Goal: Task Accomplishment & Management: Use online tool/utility

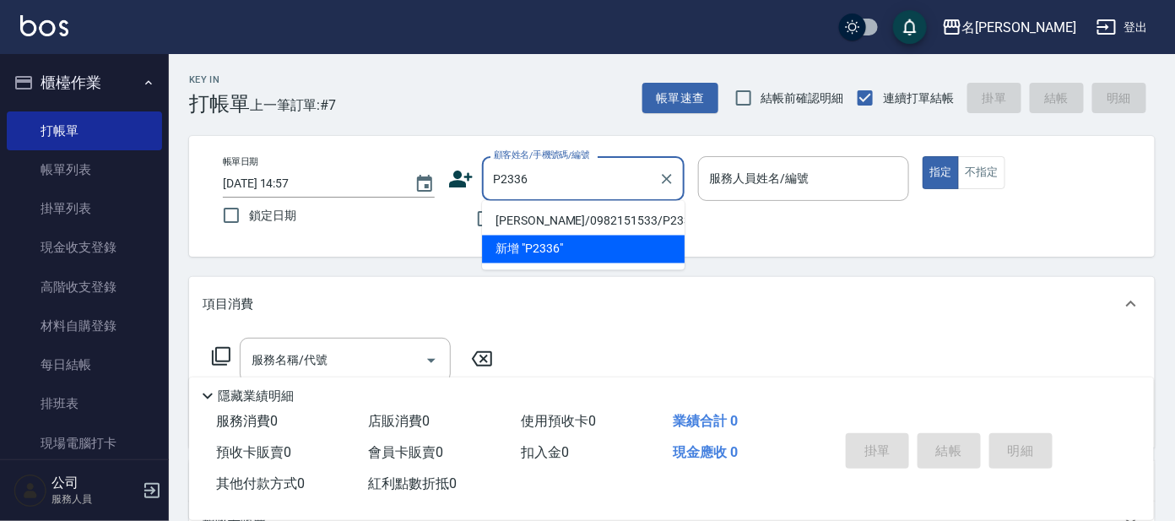
click at [558, 223] on li "[PERSON_NAME]/0982151533/P2336" at bounding box center [583, 222] width 203 height 28
type input "[PERSON_NAME]/0982151533/P2336"
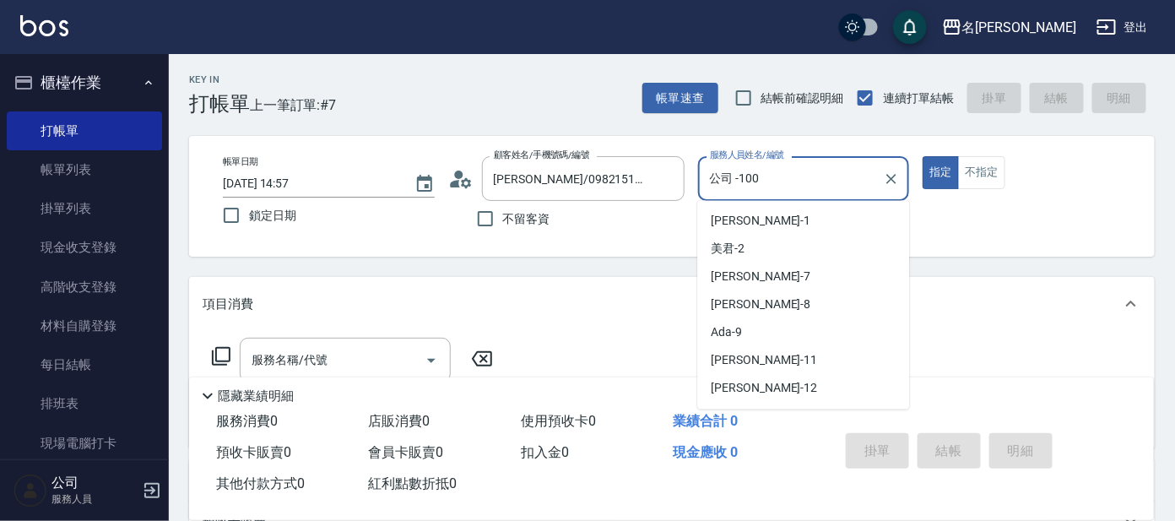
click at [776, 179] on input "公司 -100" at bounding box center [791, 179] width 171 height 30
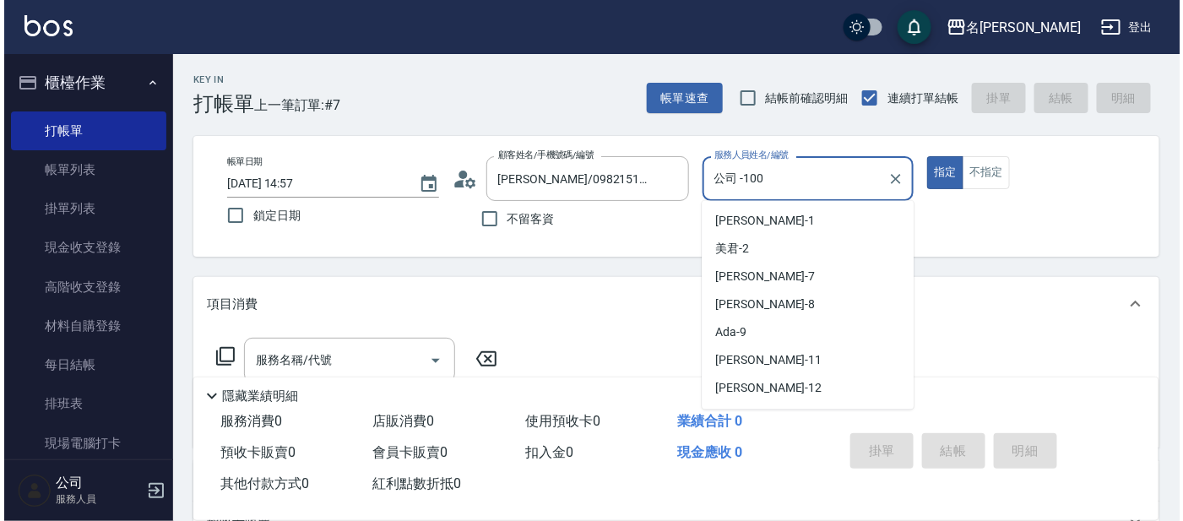
scroll to position [104, 0]
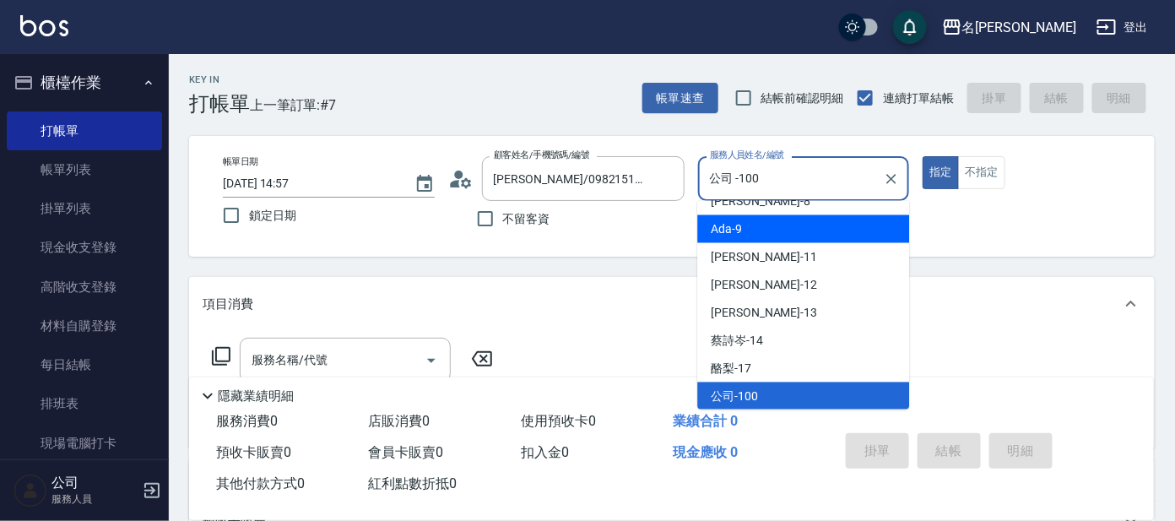
click at [788, 227] on div "Ada -9" at bounding box center [803, 229] width 212 height 28
type input "Ada-9"
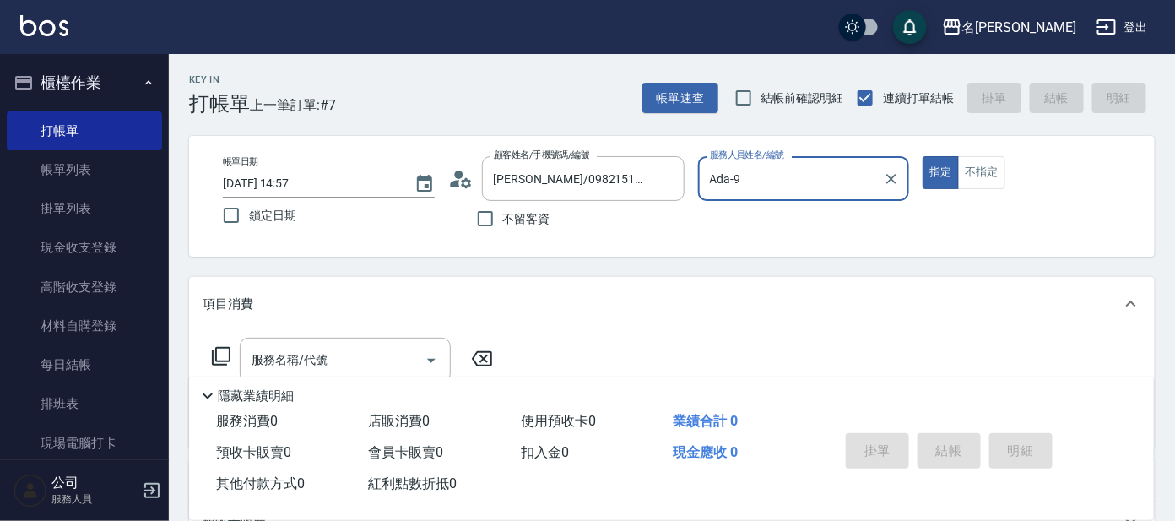
click at [228, 354] on icon at bounding box center [221, 356] width 20 height 20
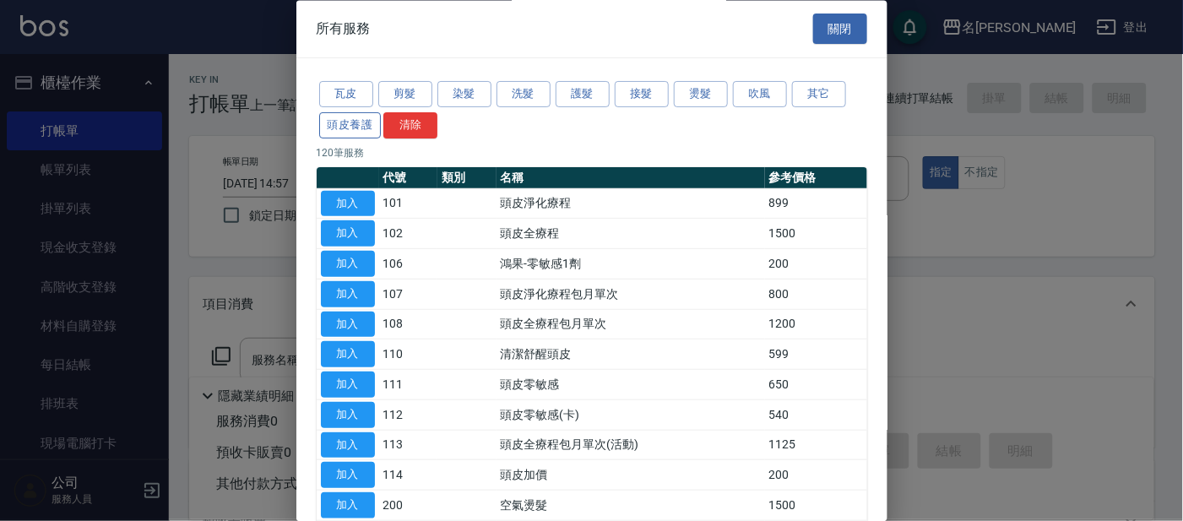
click at [352, 122] on button "頭皮養護" at bounding box center [350, 125] width 62 height 26
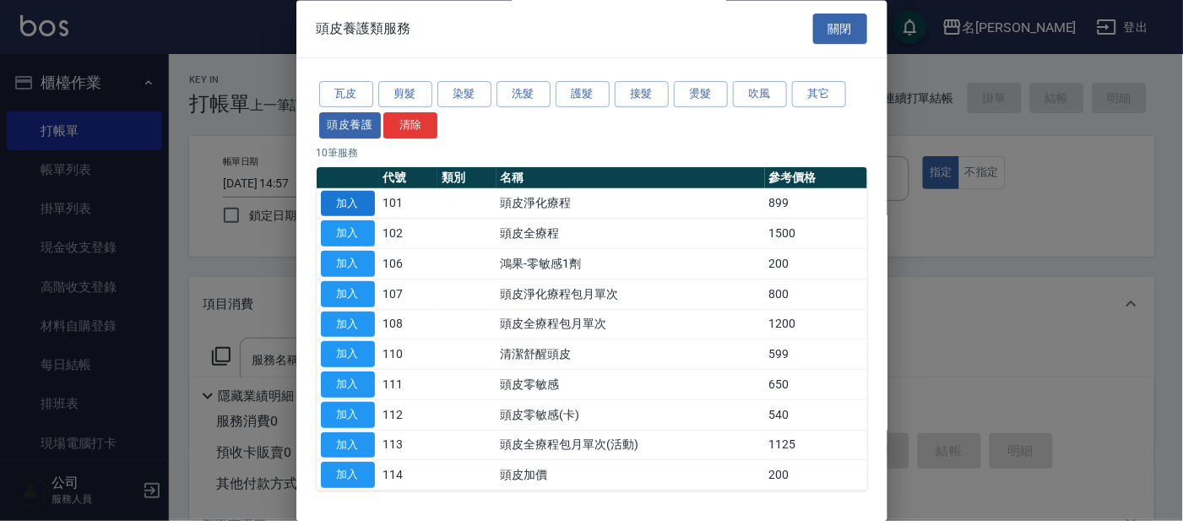
click at [353, 206] on button "加入" at bounding box center [348, 204] width 54 height 26
type input "頭皮淨化療程(101)"
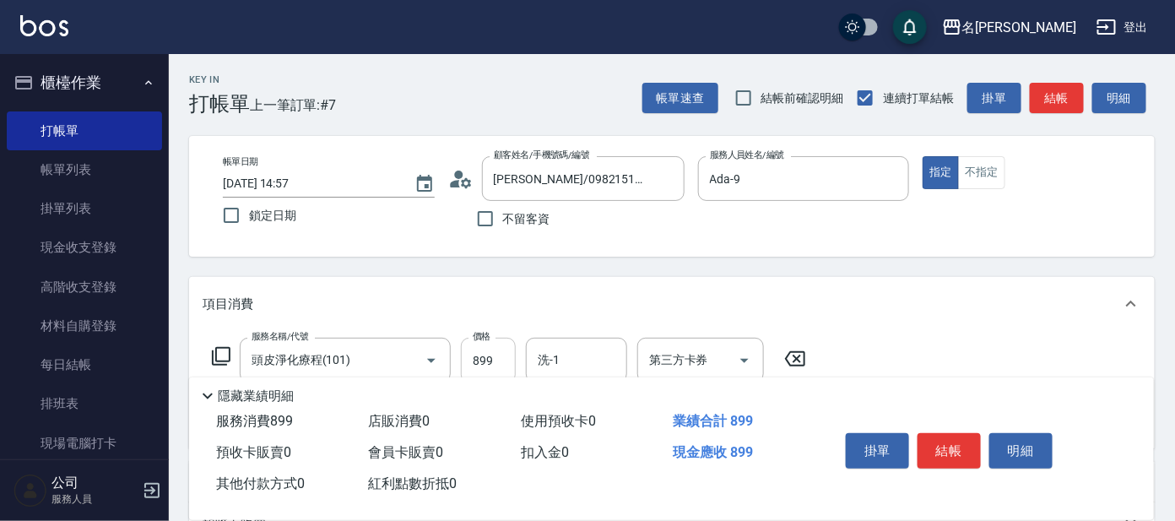
click at [474, 351] on input "899" at bounding box center [488, 361] width 55 height 46
type input "799"
click at [591, 361] on input "洗-1" at bounding box center [577, 360] width 86 height 30
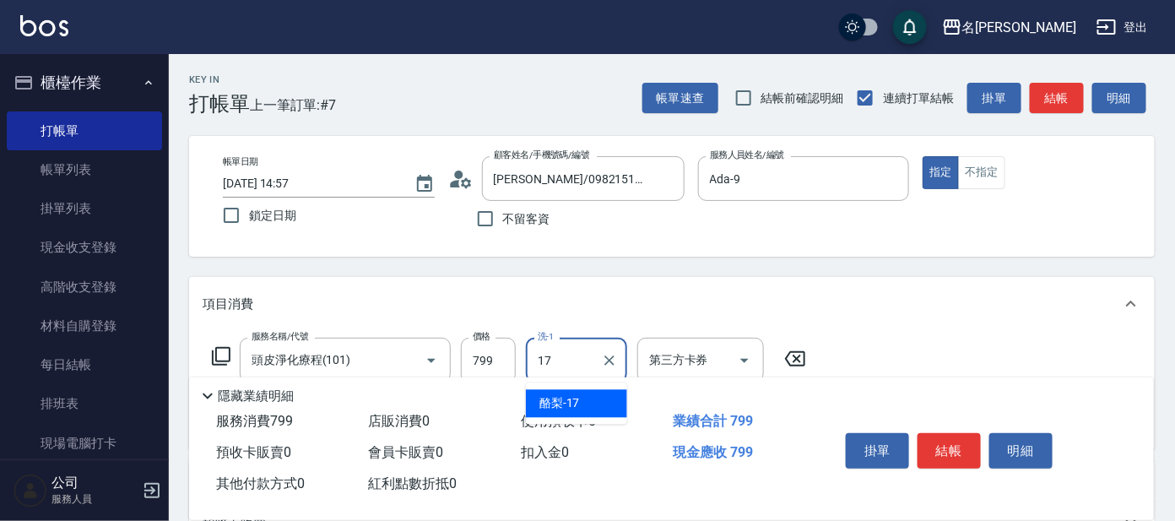
type input "酪梨-17"
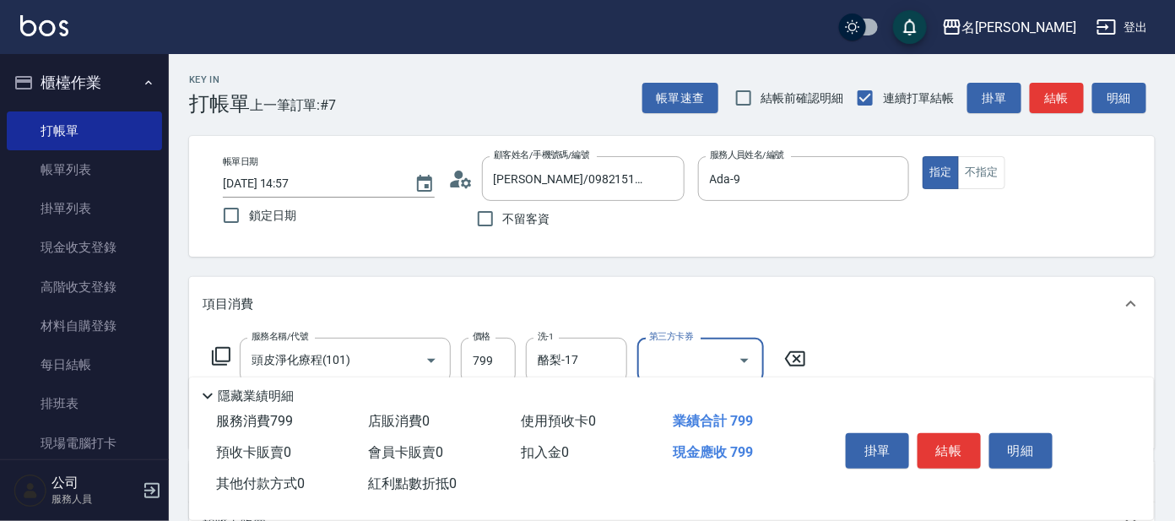
click at [228, 353] on icon at bounding box center [221, 356] width 20 height 20
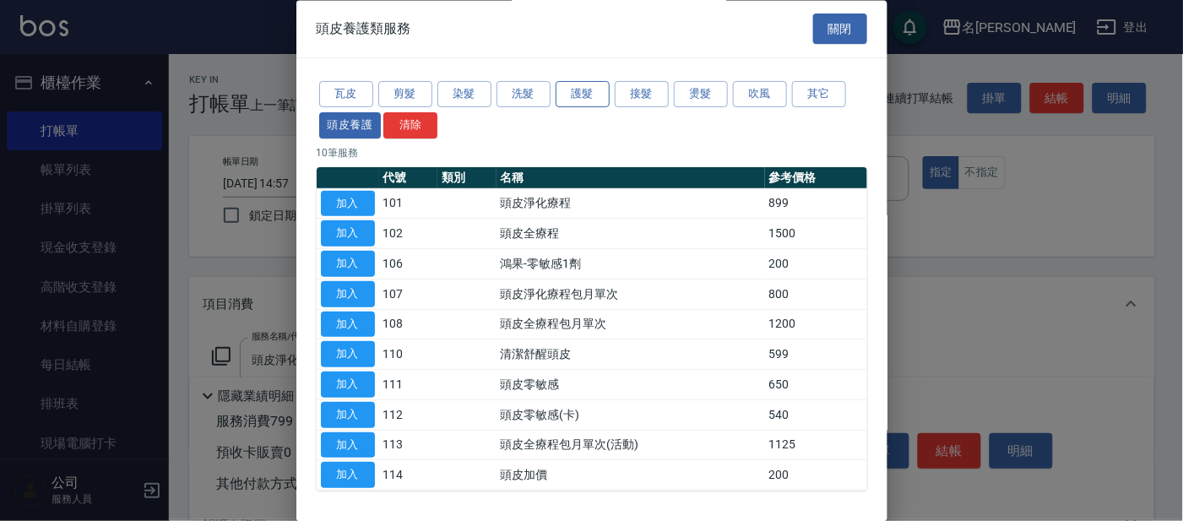
click at [570, 93] on button "護髮" at bounding box center [582, 95] width 54 height 26
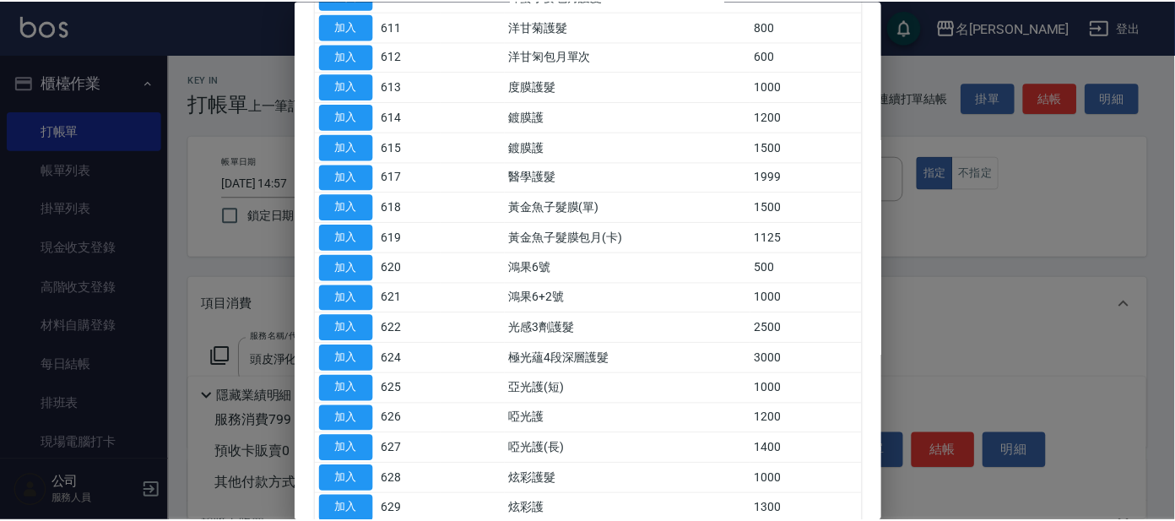
scroll to position [632, 0]
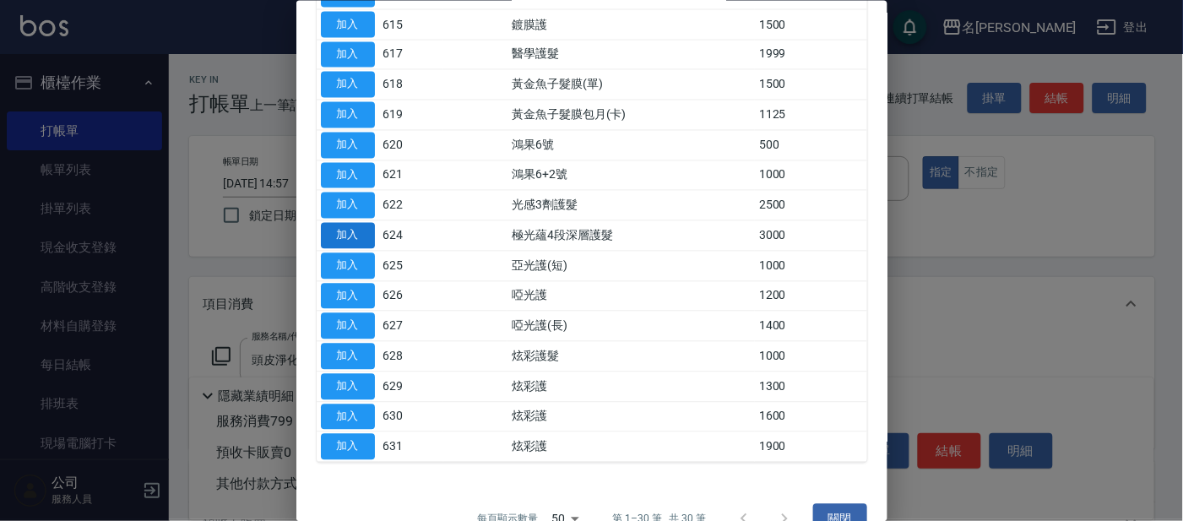
click at [360, 241] on button "加入" at bounding box center [348, 236] width 54 height 26
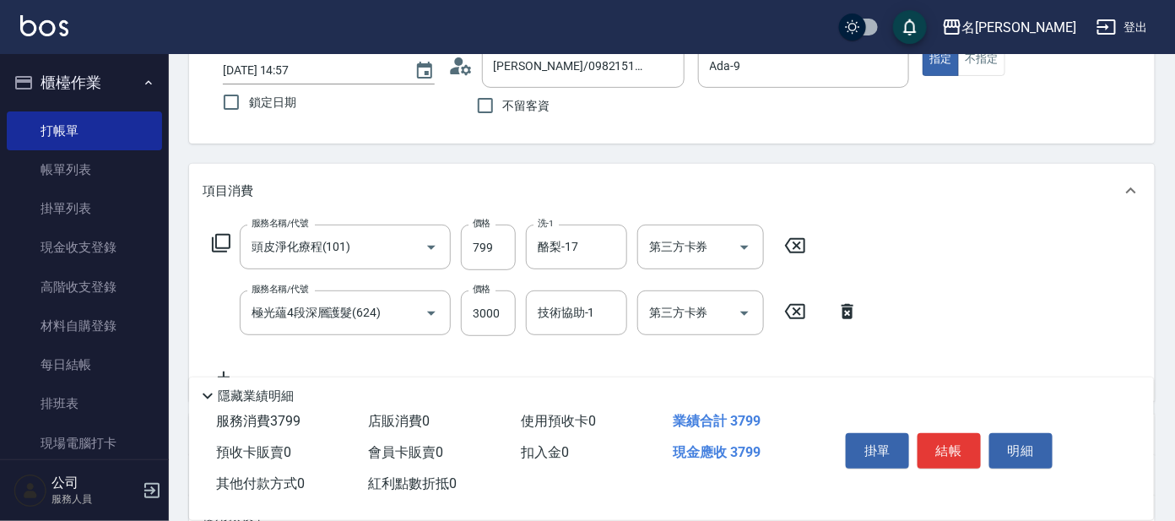
scroll to position [210, 0]
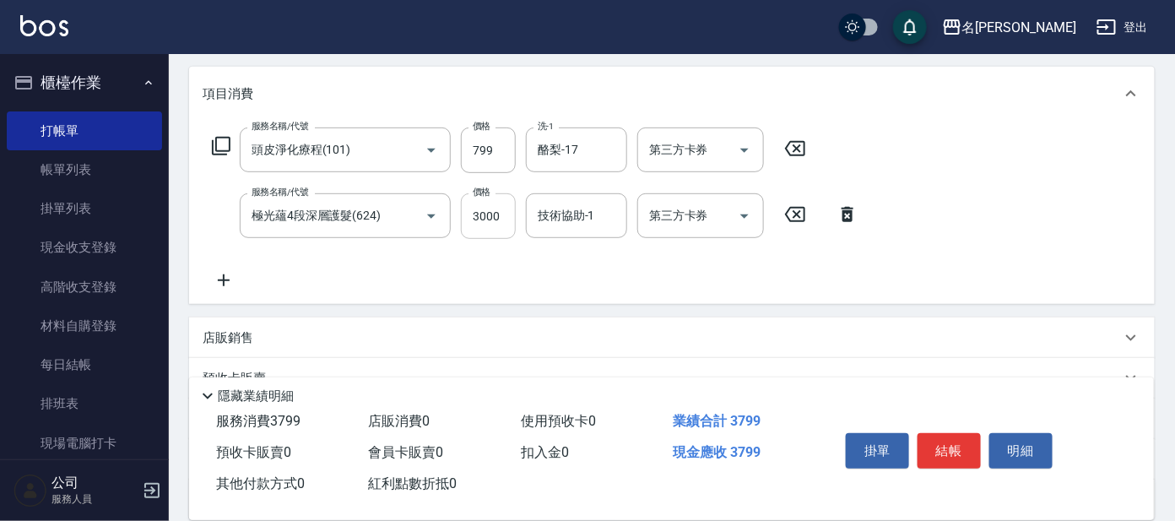
click at [469, 221] on input "3000" at bounding box center [488, 216] width 55 height 46
type input "2100"
click at [561, 214] on input "技術協助-1" at bounding box center [577, 216] width 86 height 30
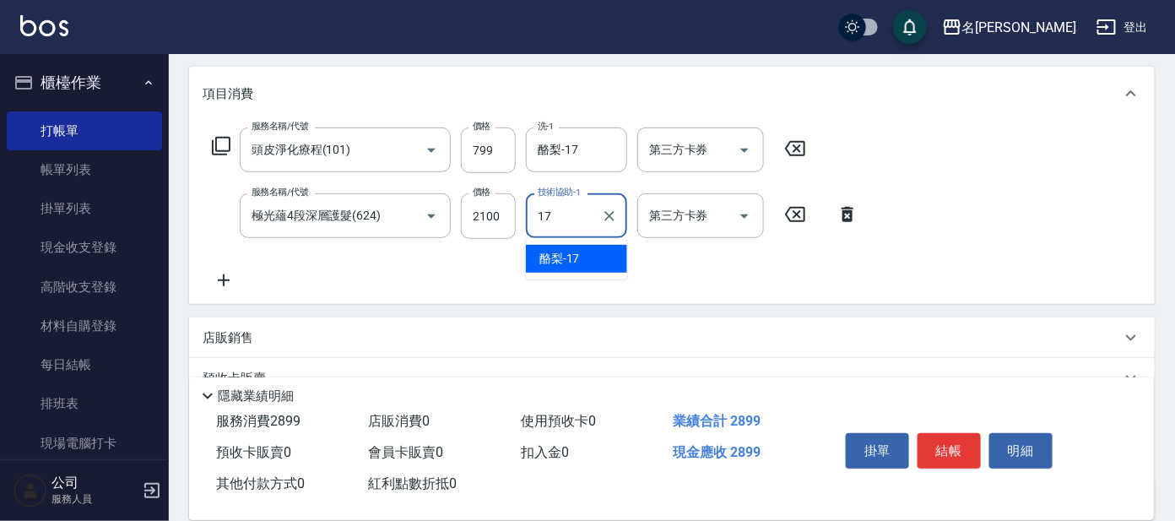
type input "酪梨-17"
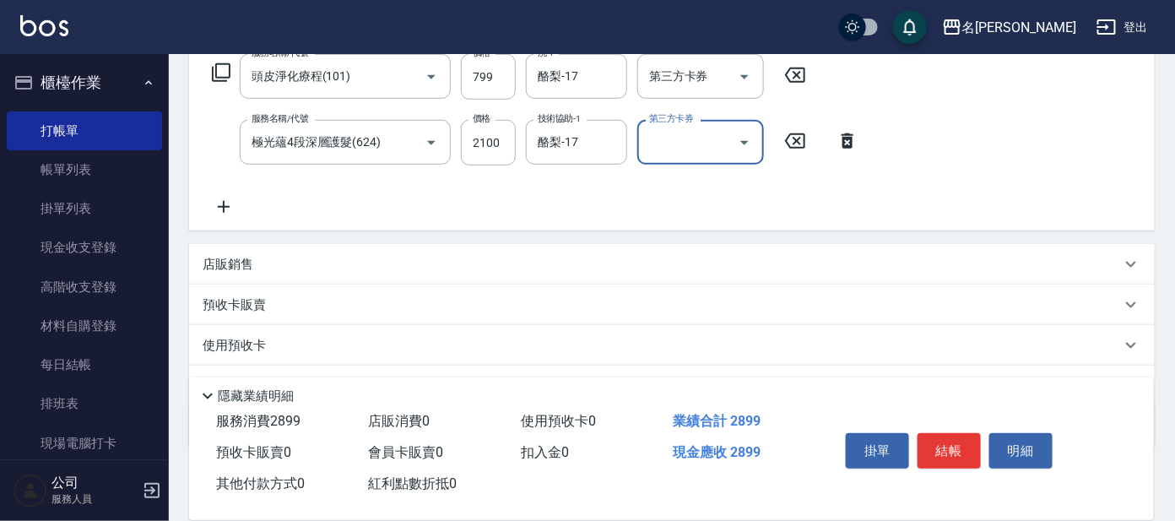
scroll to position [316, 0]
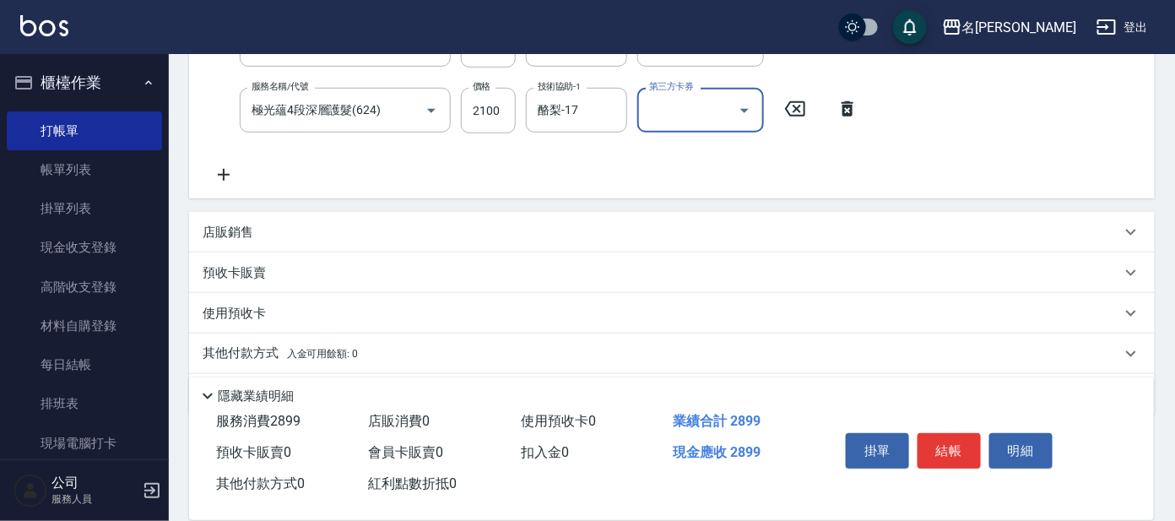
click at [322, 228] on div "店販銷售" at bounding box center [662, 233] width 918 height 18
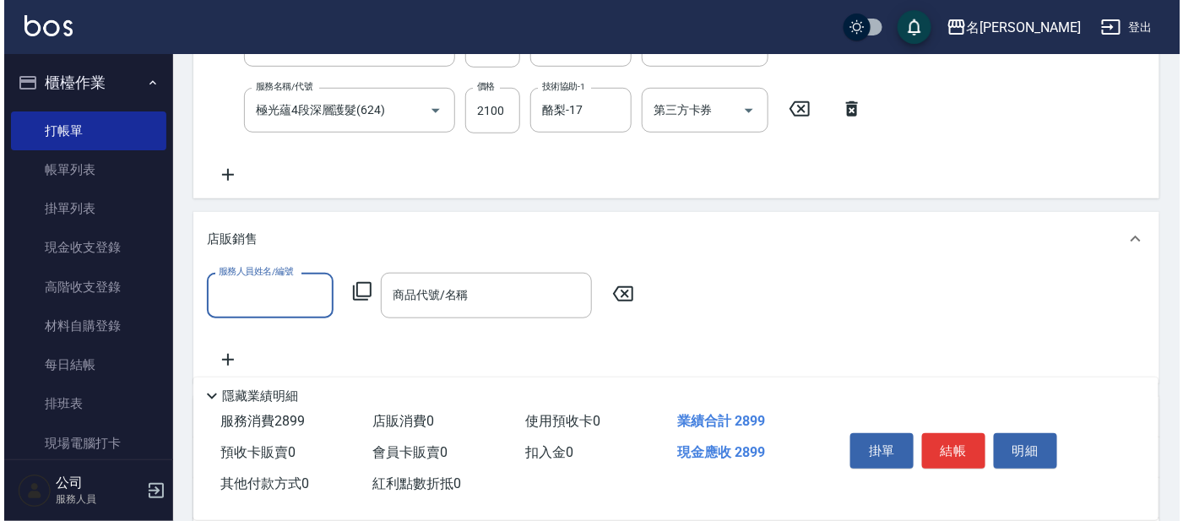
scroll to position [0, 0]
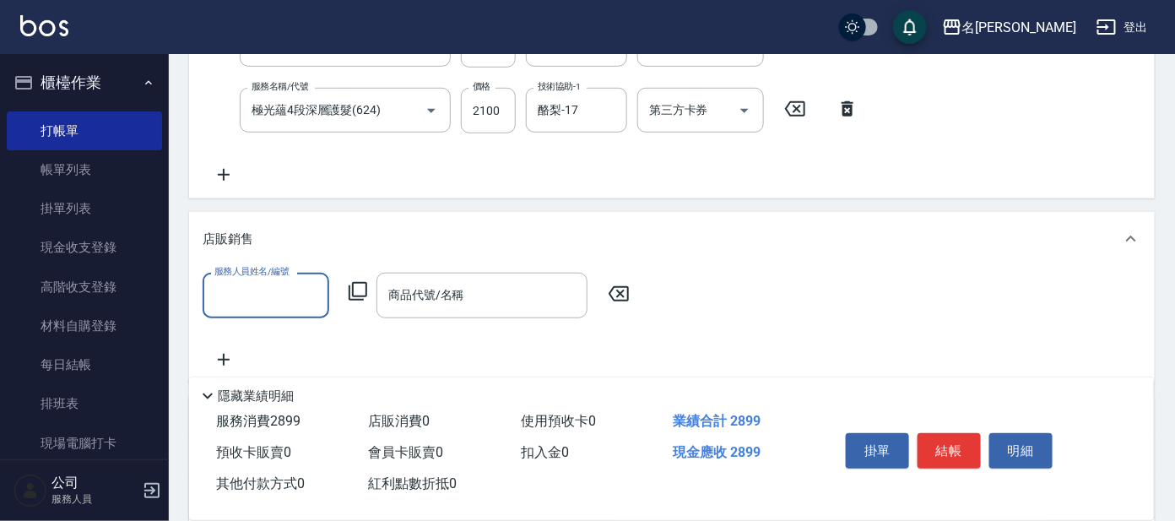
click at [302, 291] on input "服務人員姓名/編號" at bounding box center [265, 295] width 111 height 30
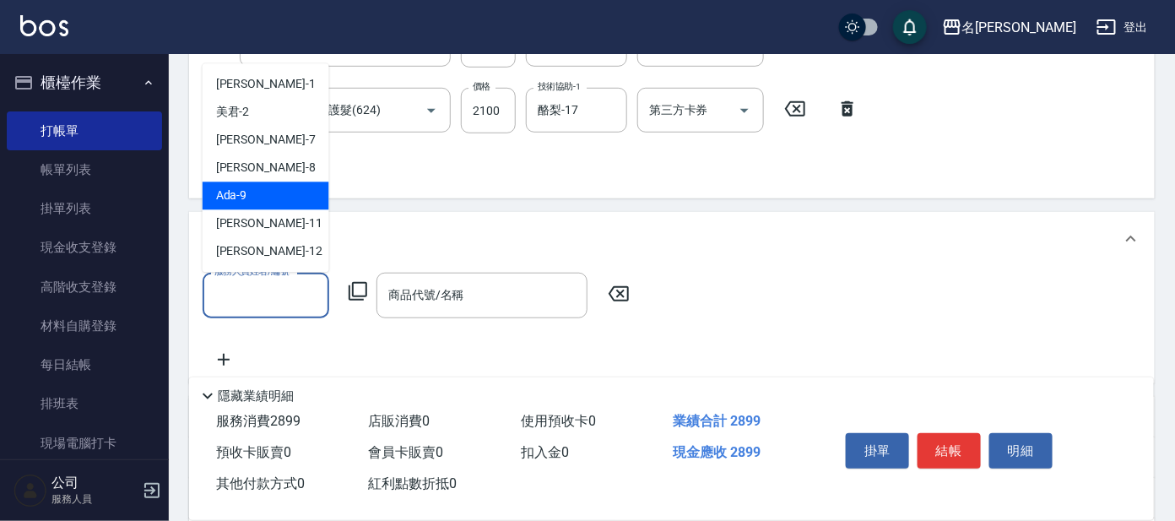
click at [262, 192] on div "Ada -9" at bounding box center [266, 196] width 127 height 28
type input "Ada-9"
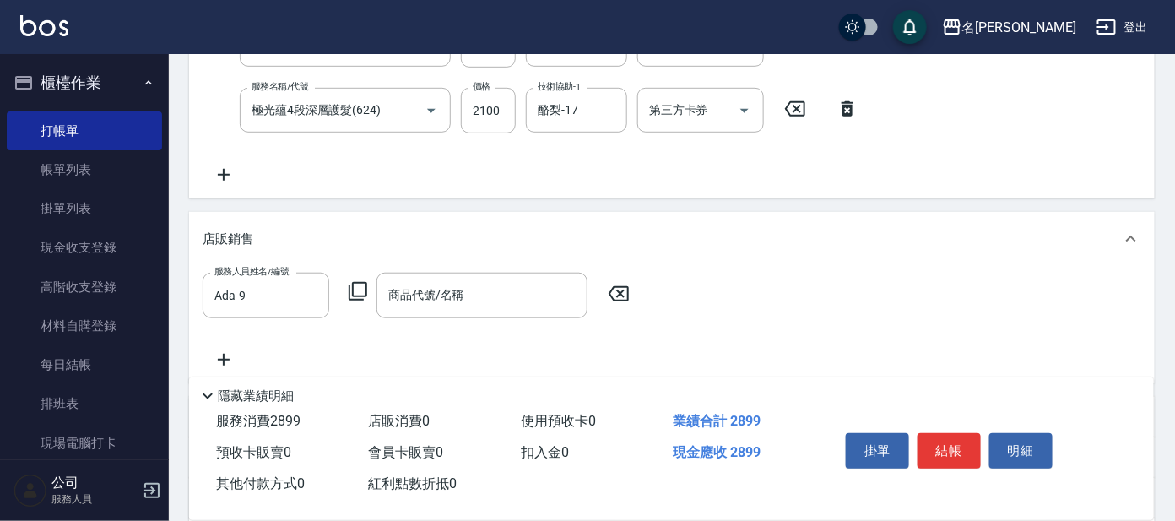
click at [359, 284] on icon at bounding box center [358, 291] width 20 height 20
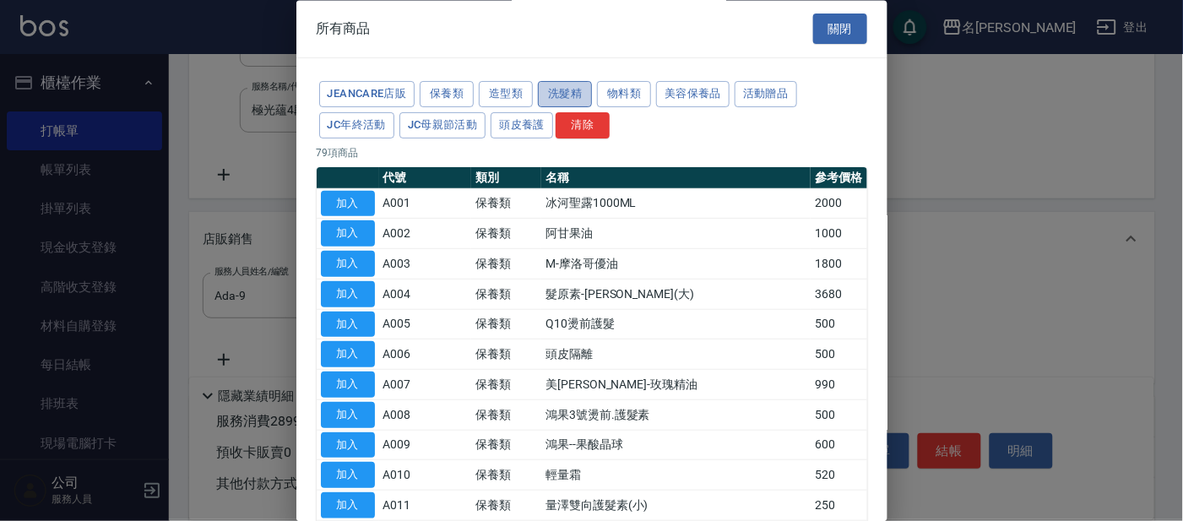
click at [563, 95] on button "洗髮精" at bounding box center [565, 95] width 54 height 26
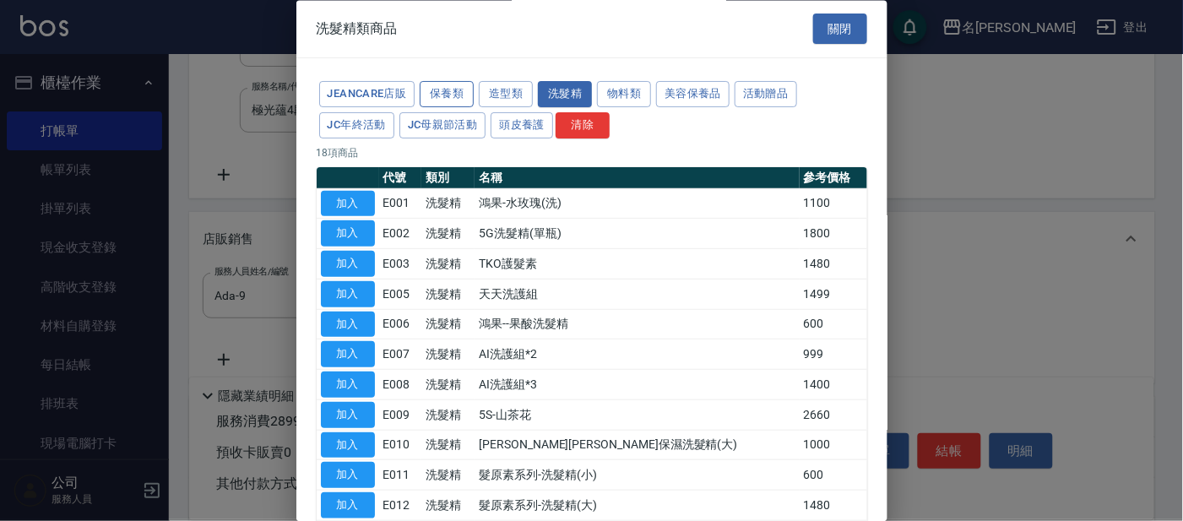
click at [455, 93] on button "保養類" at bounding box center [447, 95] width 54 height 26
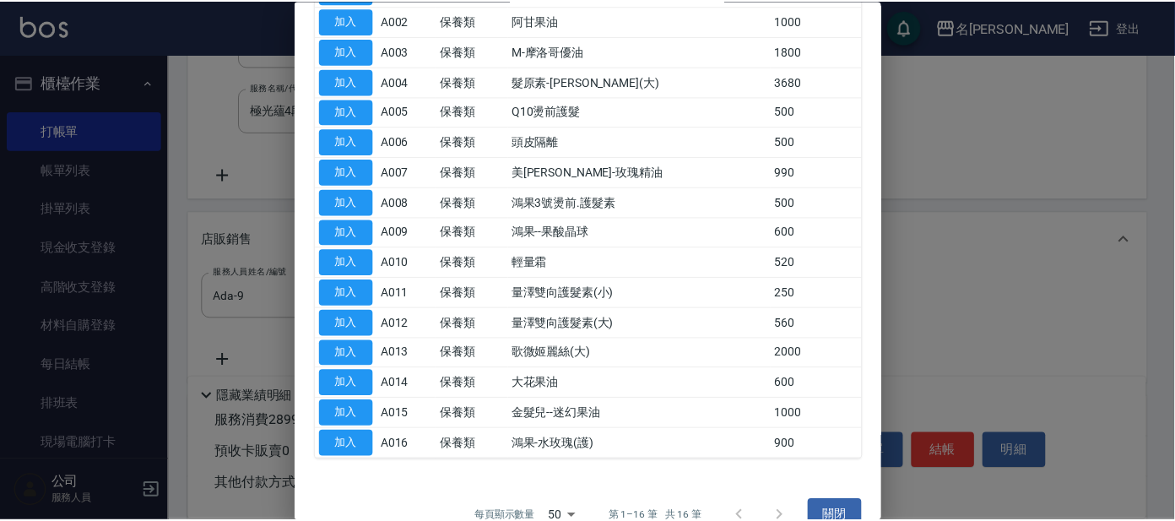
scroll to position [242, 0]
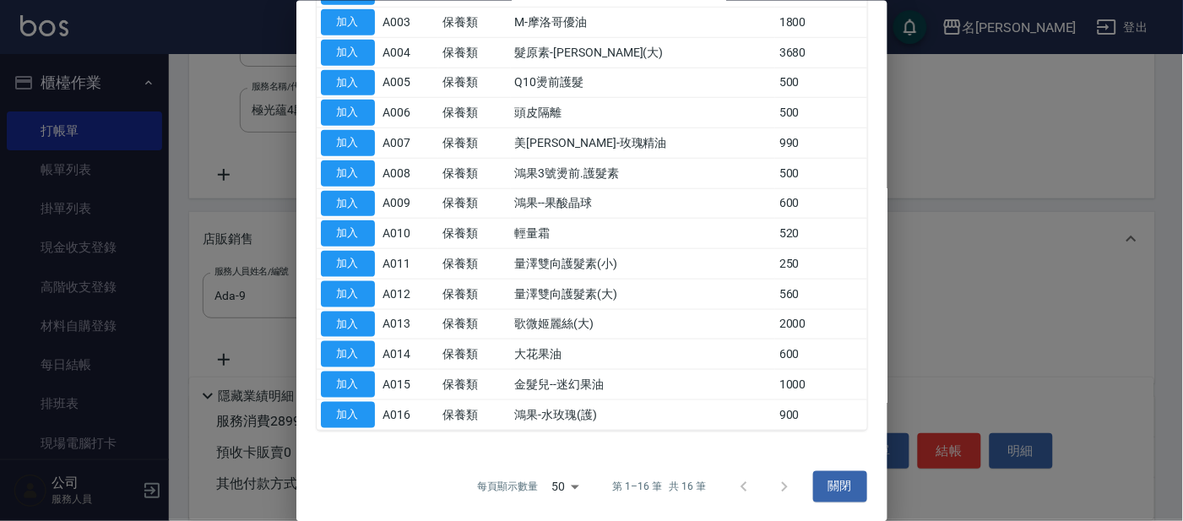
click at [364, 411] on button "加入" at bounding box center [348, 414] width 54 height 26
type input "鴻果-水玫瑰(護)"
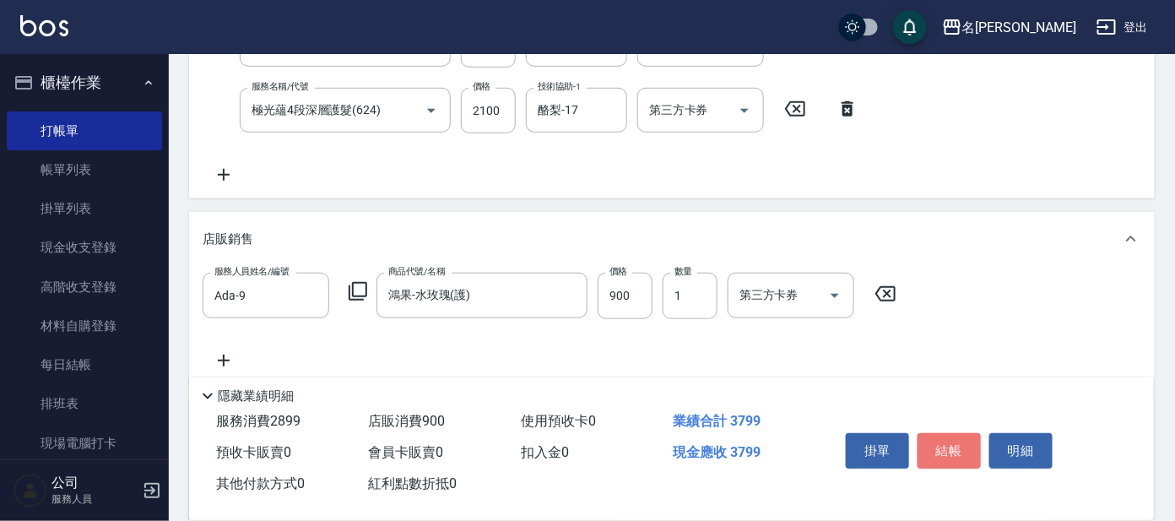
click at [948, 433] on button "結帳" at bounding box center [949, 450] width 63 height 35
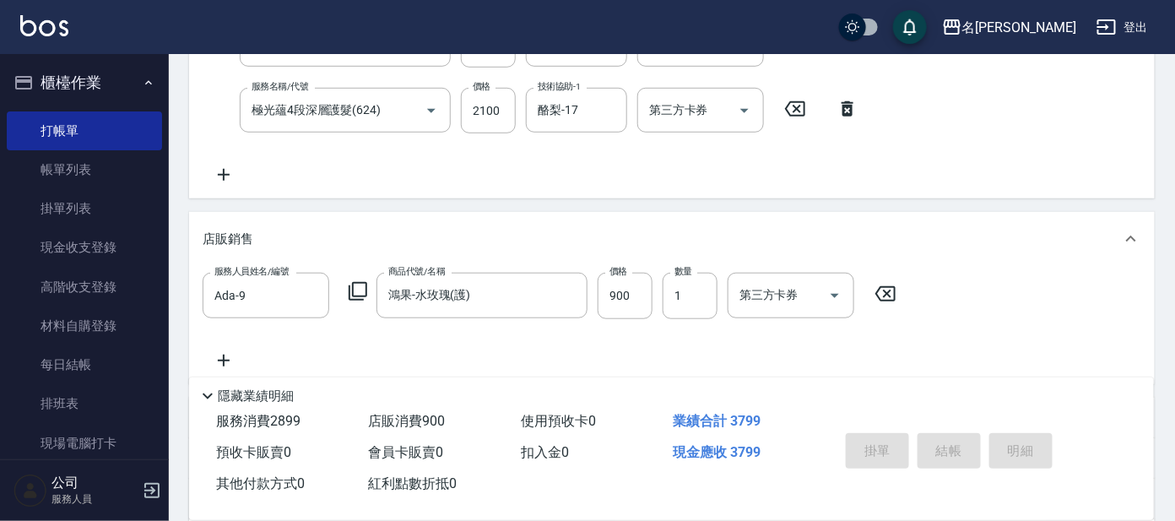
type input "[DATE] 17:08"
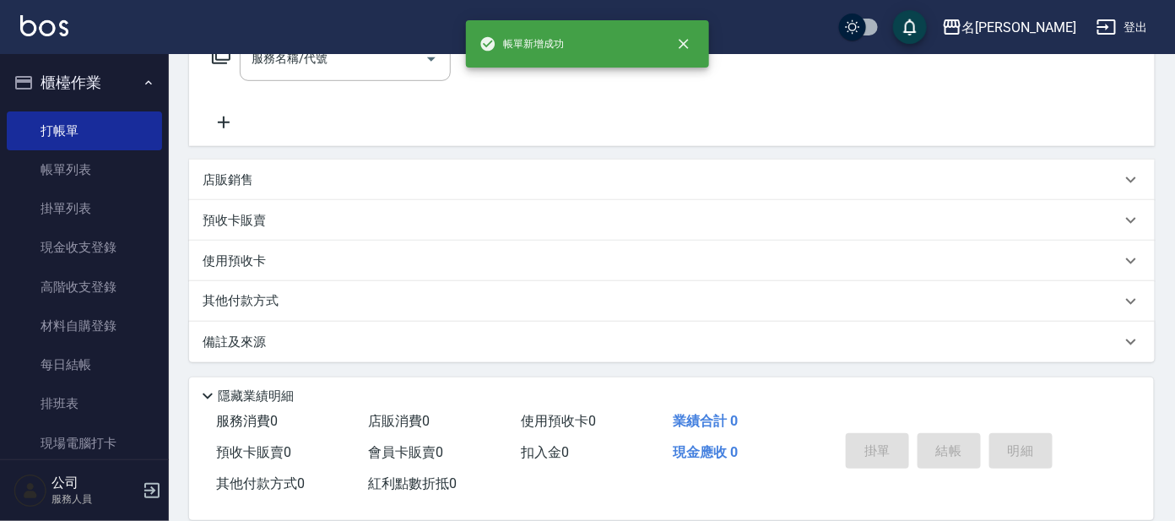
scroll to position [0, 0]
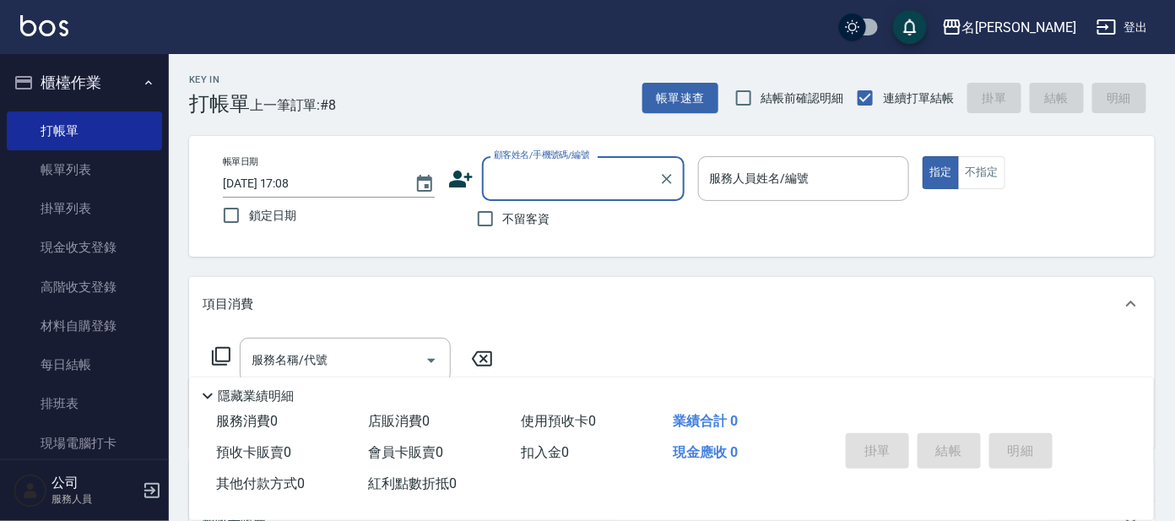
click at [620, 181] on input "顧客姓名/手機號碼/編號" at bounding box center [571, 179] width 162 height 30
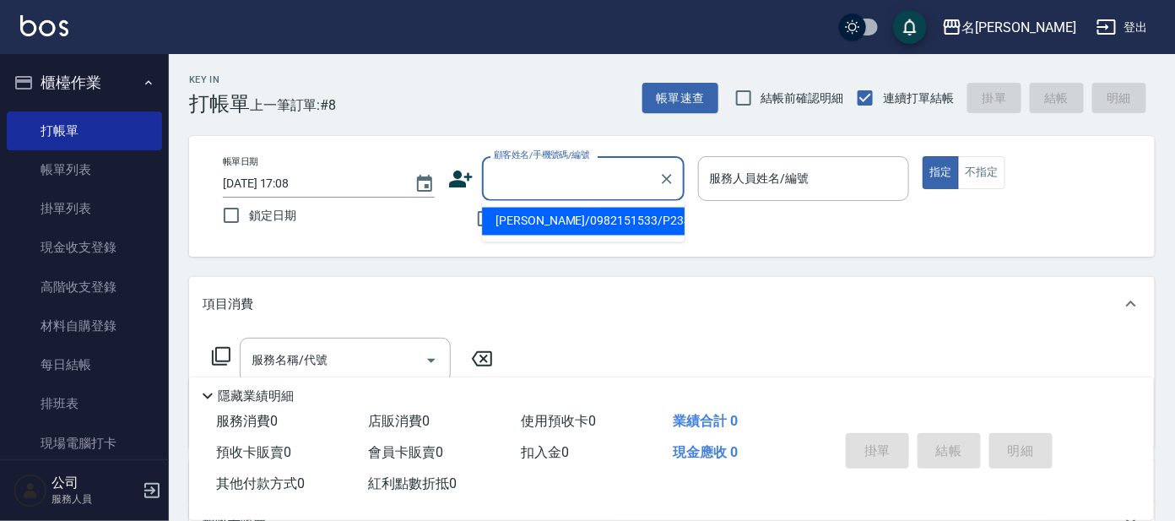
click at [588, 219] on li "[PERSON_NAME]/0982151533/P2336" at bounding box center [583, 222] width 203 height 28
type input "[PERSON_NAME]/0982151533/P2336"
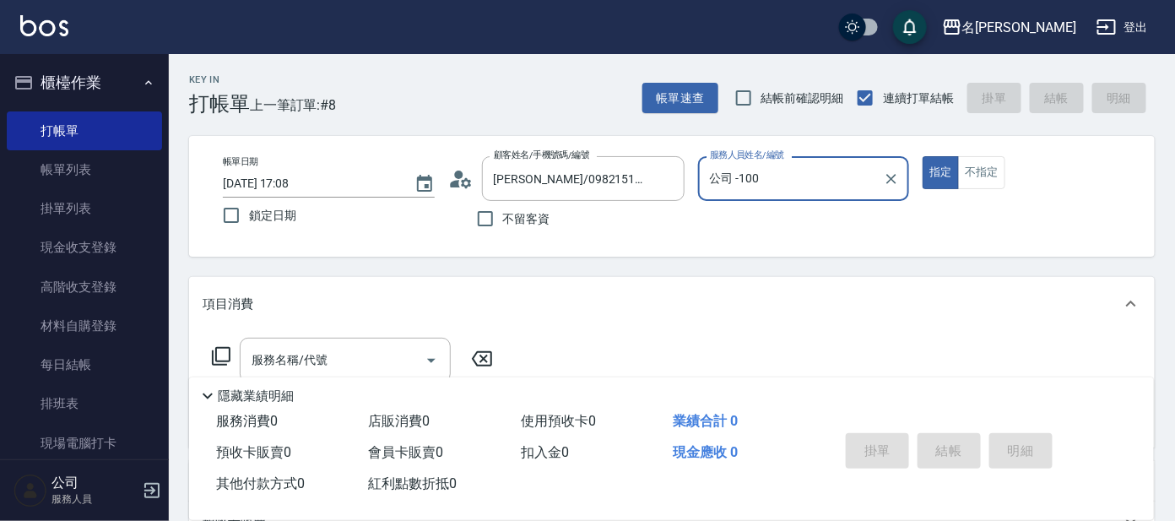
click at [764, 174] on input "公司 -100" at bounding box center [791, 179] width 171 height 30
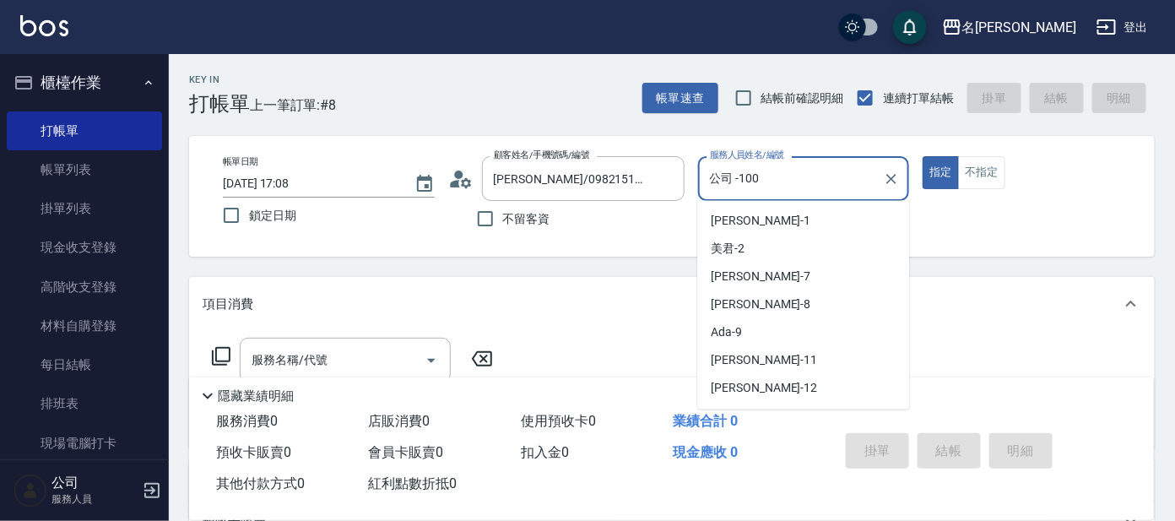
scroll to position [104, 0]
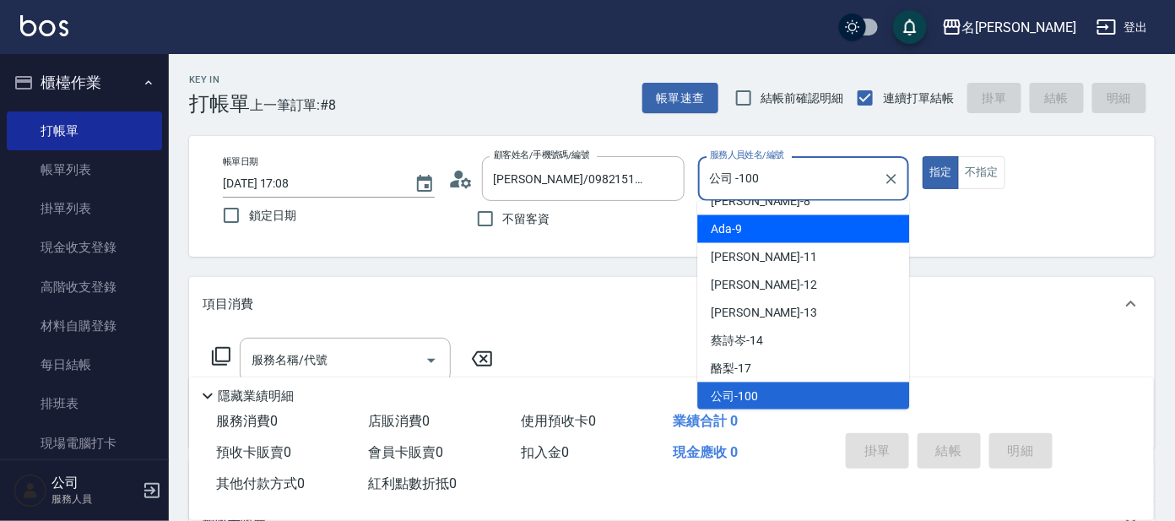
click at [768, 225] on div "Ada -9" at bounding box center [803, 229] width 212 height 28
type input "Ada-9"
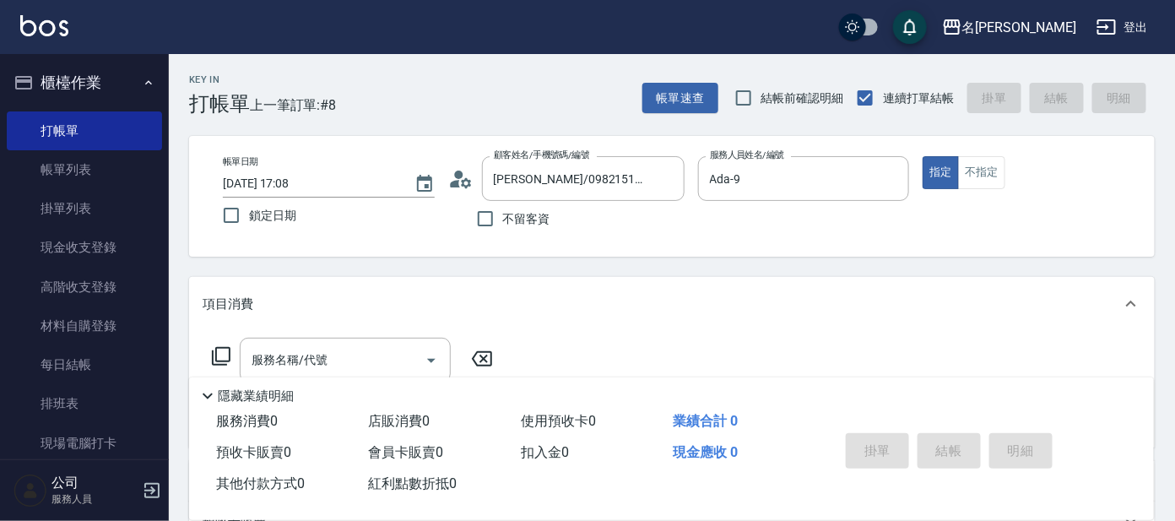
click at [217, 356] on icon at bounding box center [221, 356] width 20 height 20
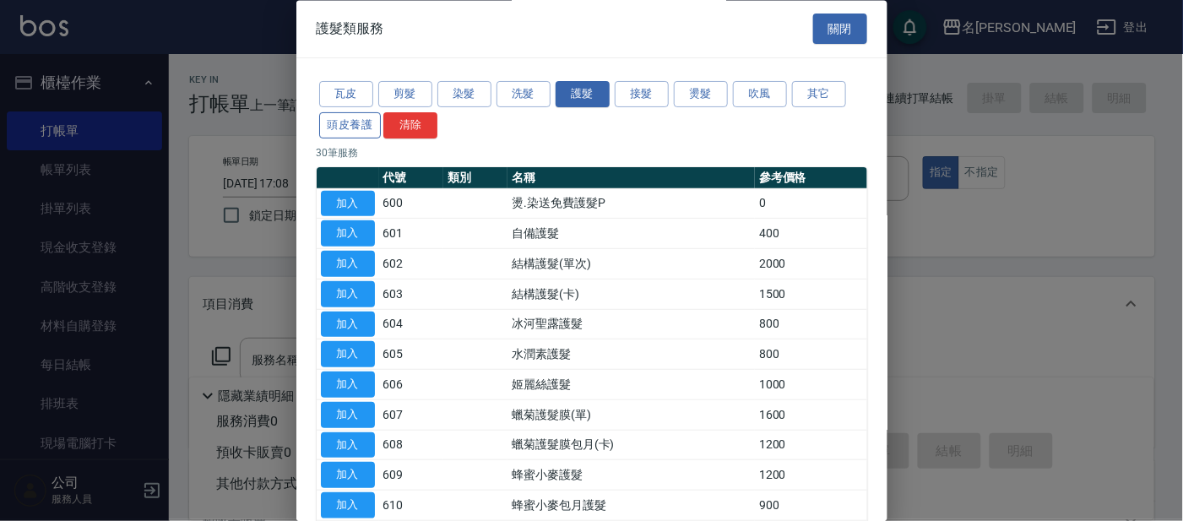
click at [343, 117] on button "頭皮養護" at bounding box center [350, 125] width 62 height 26
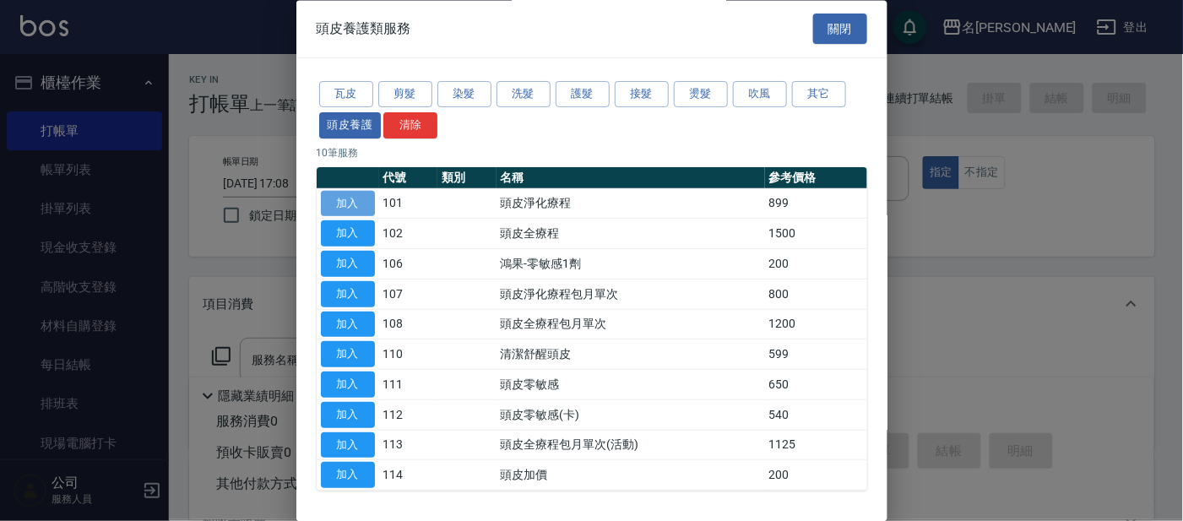
click at [358, 202] on button "加入" at bounding box center [348, 204] width 54 height 26
type input "頭皮淨化療程(101)"
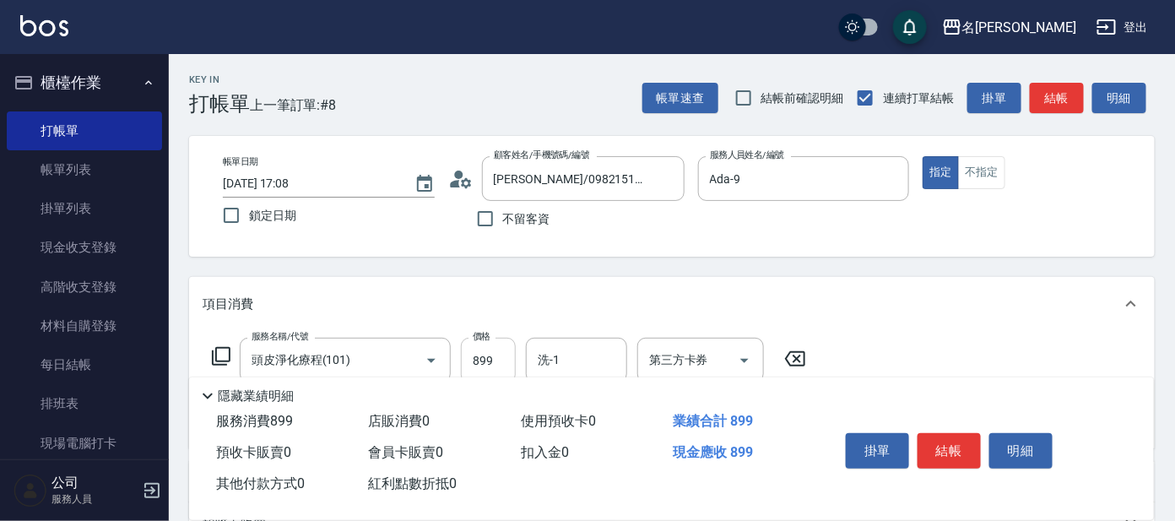
click at [506, 355] on input "899" at bounding box center [488, 361] width 55 height 46
type input "799"
click at [604, 366] on input "洗-1" at bounding box center [577, 360] width 86 height 30
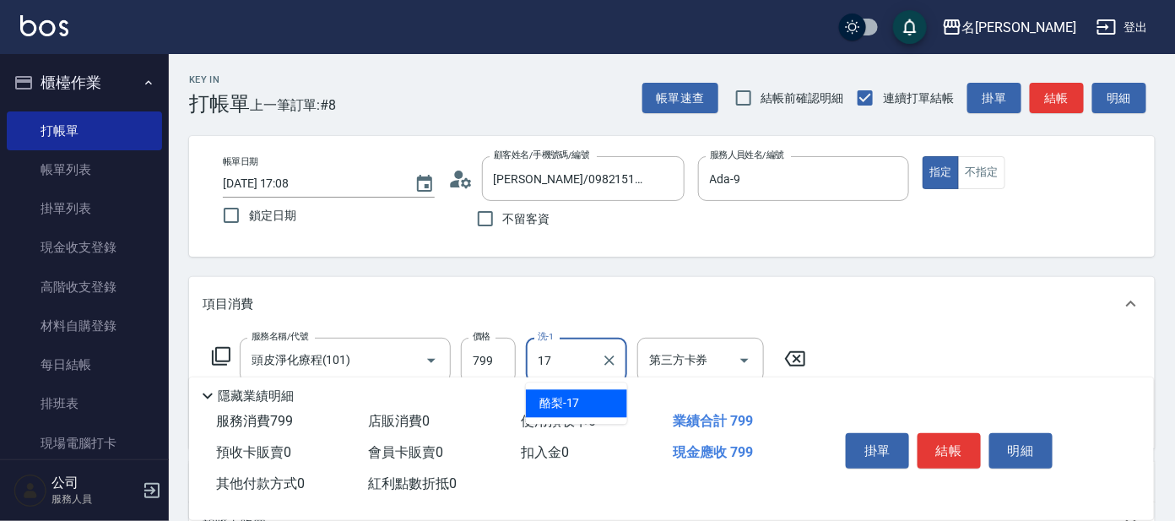
type input "酪梨-17"
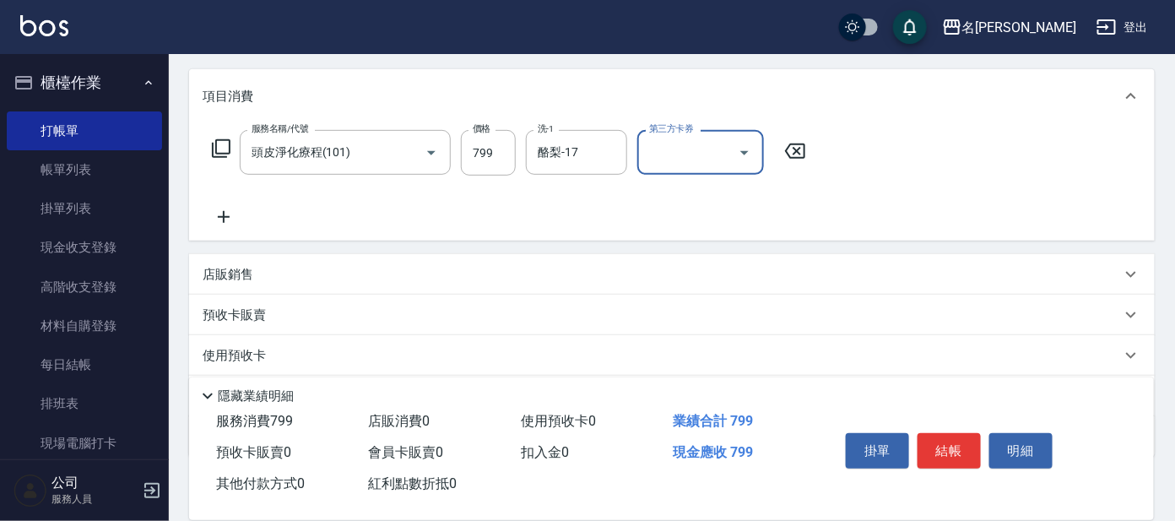
scroll to position [210, 0]
click at [221, 138] on icon at bounding box center [221, 146] width 20 height 20
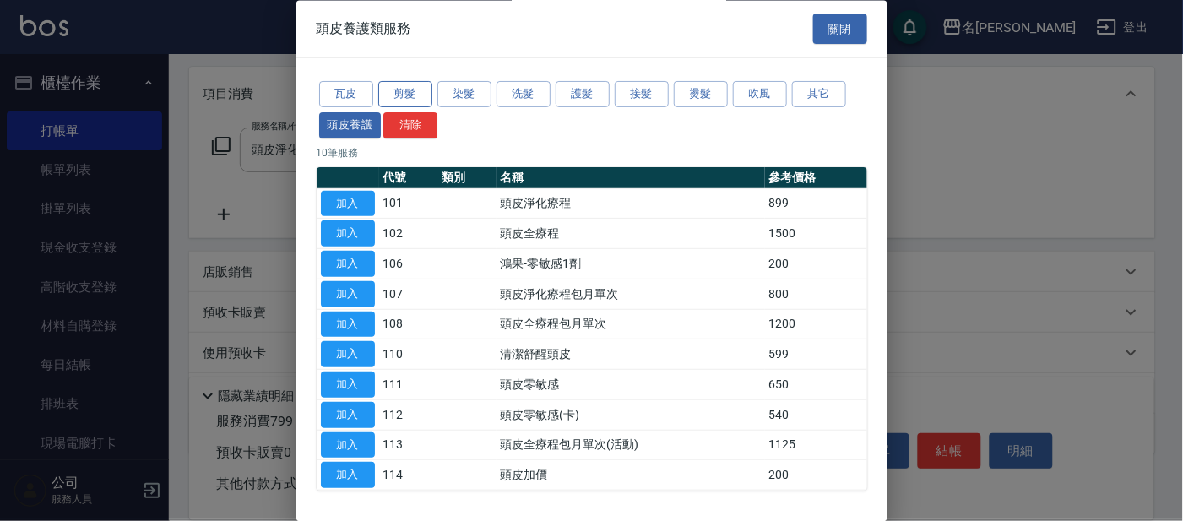
click at [396, 91] on button "剪髮" at bounding box center [405, 95] width 54 height 26
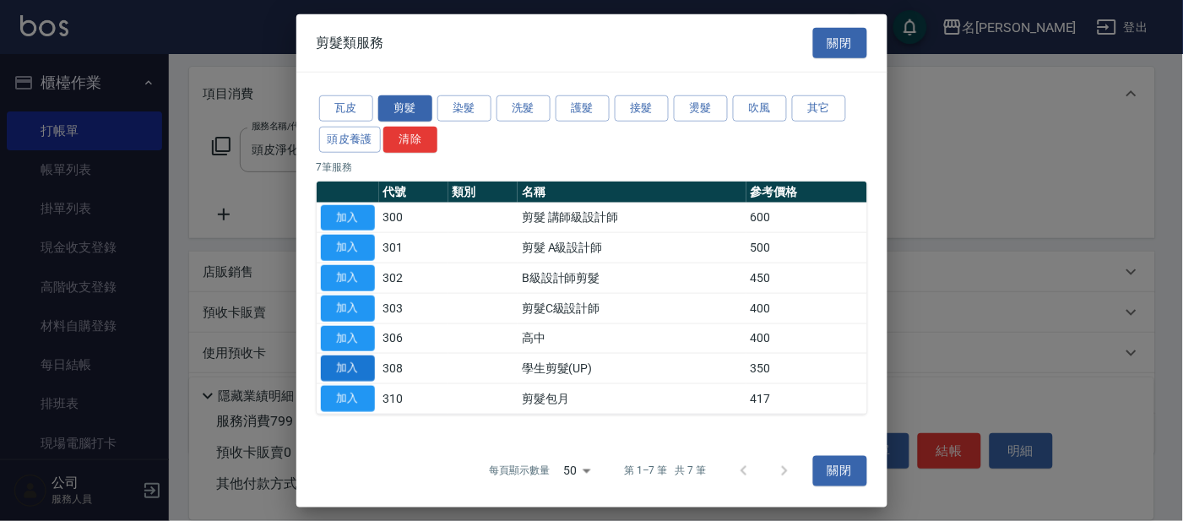
click at [369, 368] on button "加入" at bounding box center [348, 368] width 54 height 26
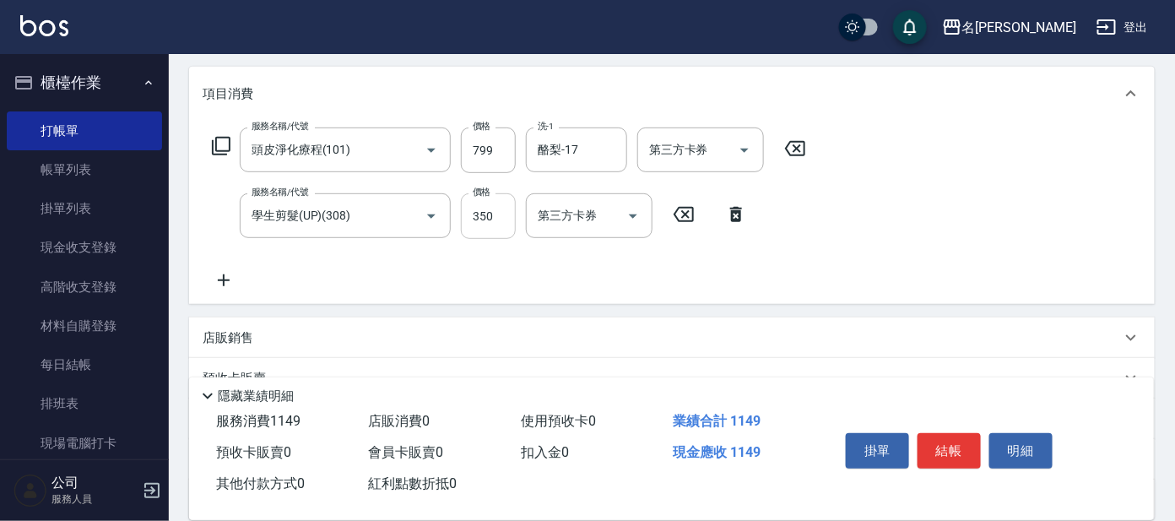
click at [502, 222] on input "350" at bounding box center [488, 216] width 55 height 46
type input "100"
click at [955, 451] on button "結帳" at bounding box center [949, 450] width 63 height 35
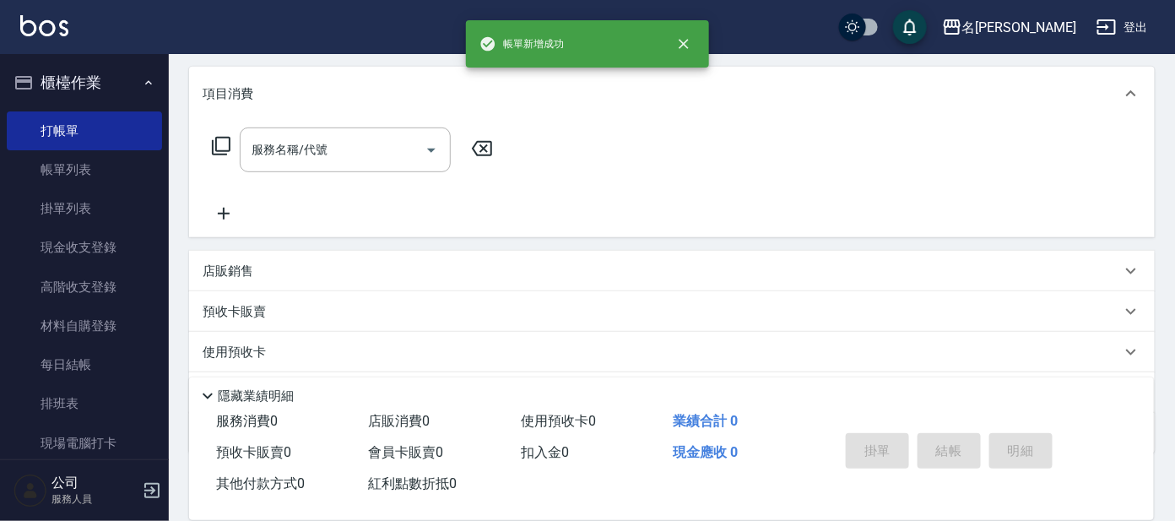
scroll to position [0, 0]
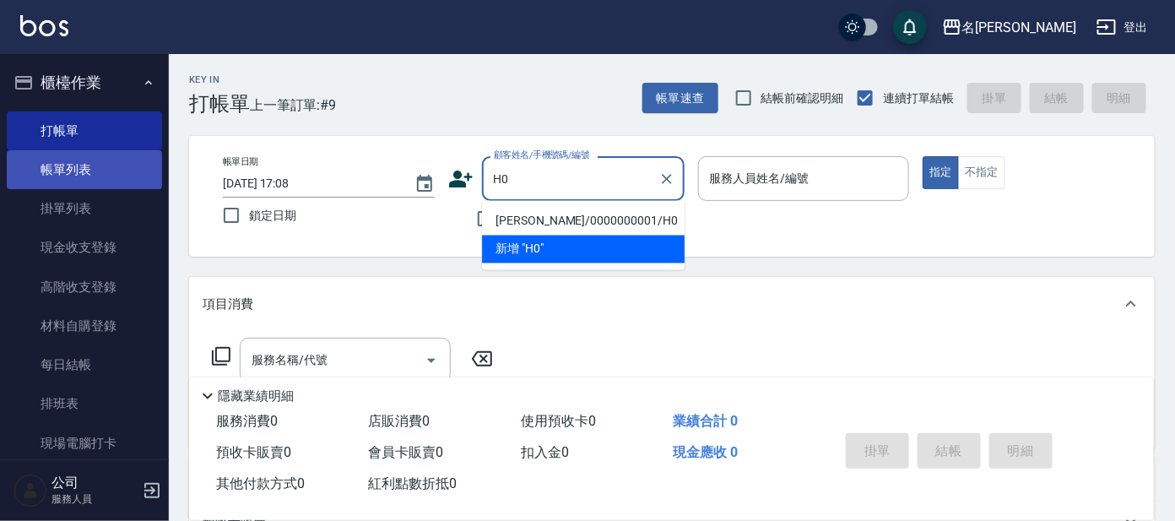
type input "[PERSON_NAME]/0000000001/H0"
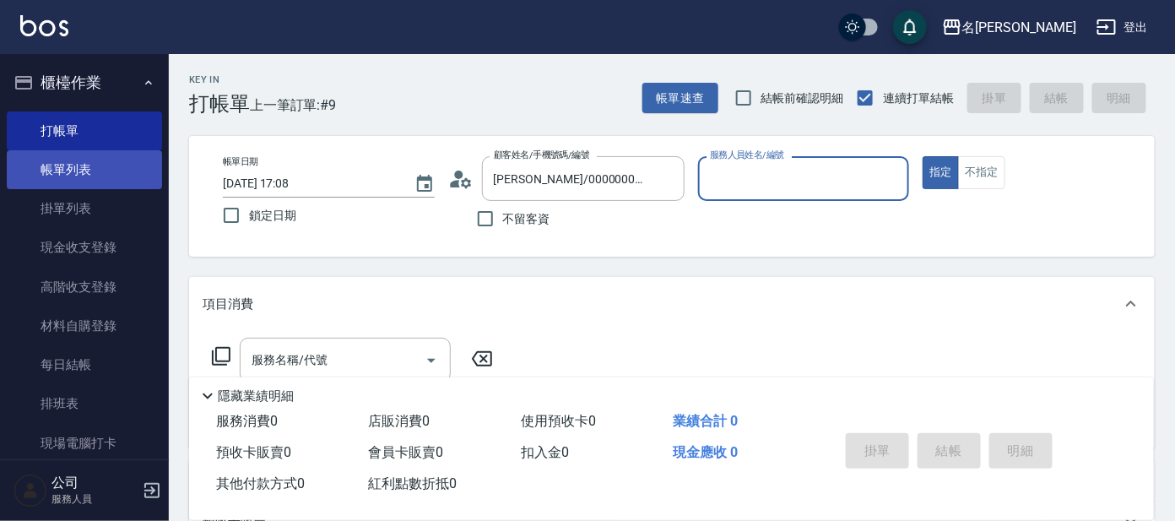
type input "[PERSON_NAME]-8"
click at [923, 156] on button "指定" at bounding box center [941, 172] width 36 height 33
type button "true"
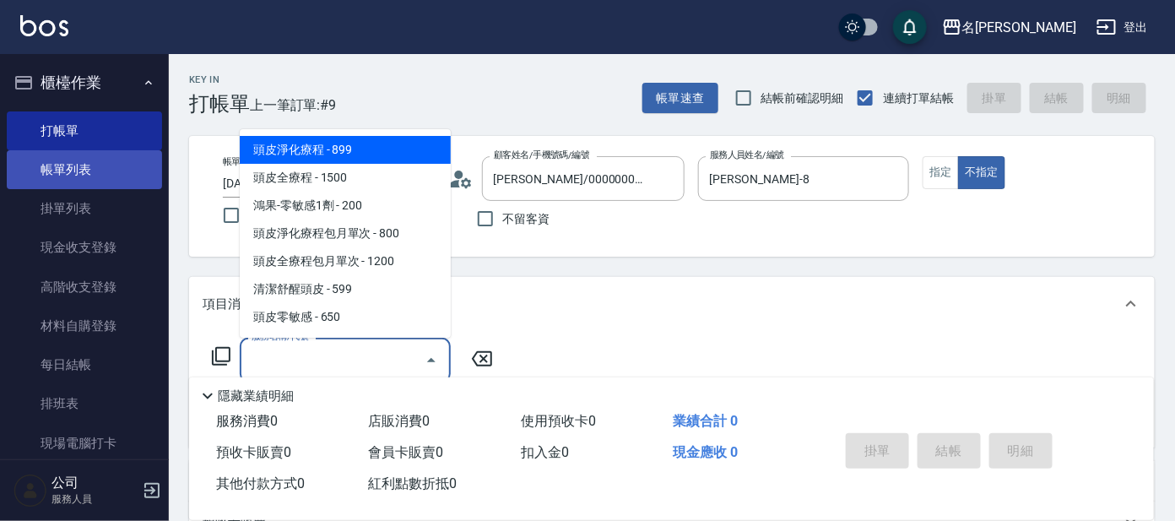
type input "頭皮淨化療程(101)"
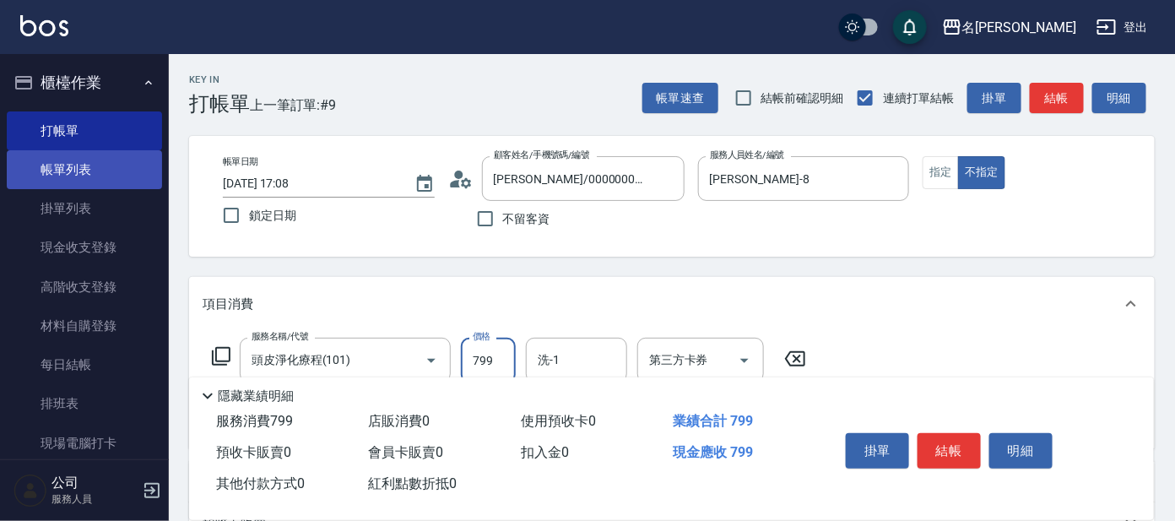
type input "799"
type input "快速修護(800)"
type input "[PERSON_NAME]-8"
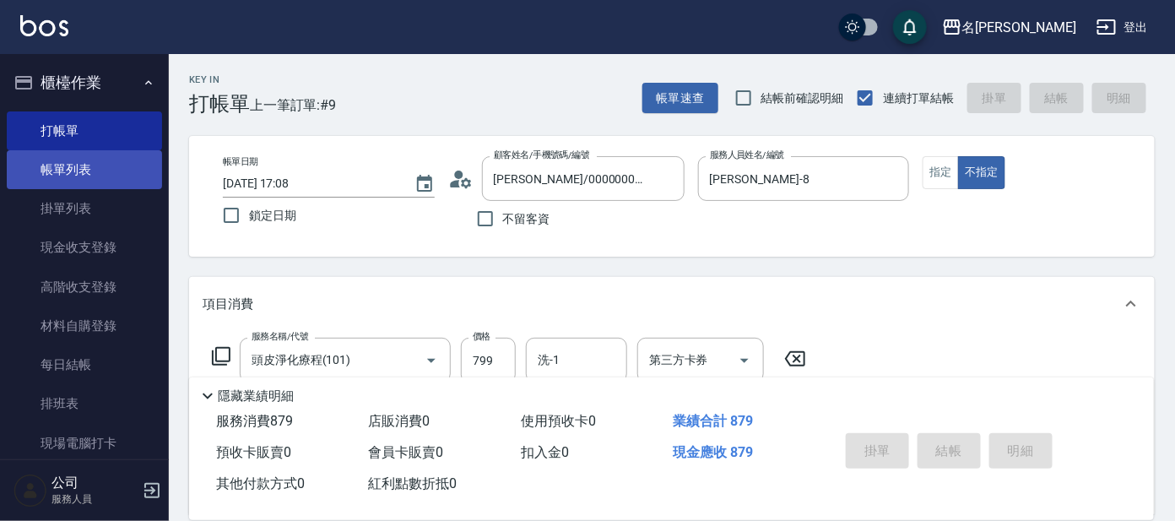
type input "[DATE] 17:14"
